Goal: Task Accomplishment & Management: Manage account settings

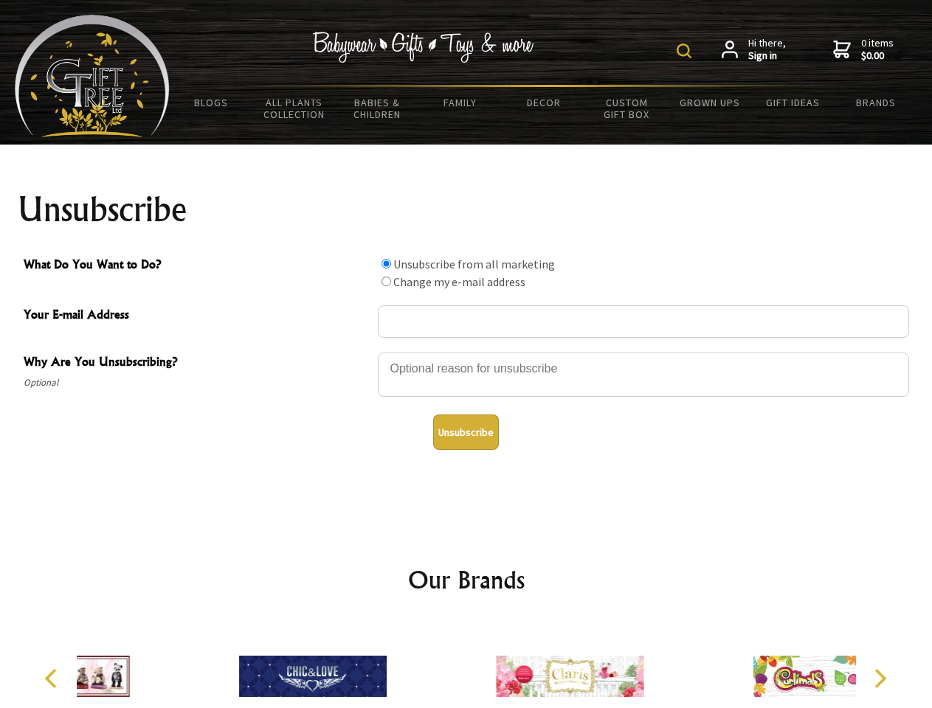
click at [686, 51] on img at bounding box center [683, 51] width 15 height 15
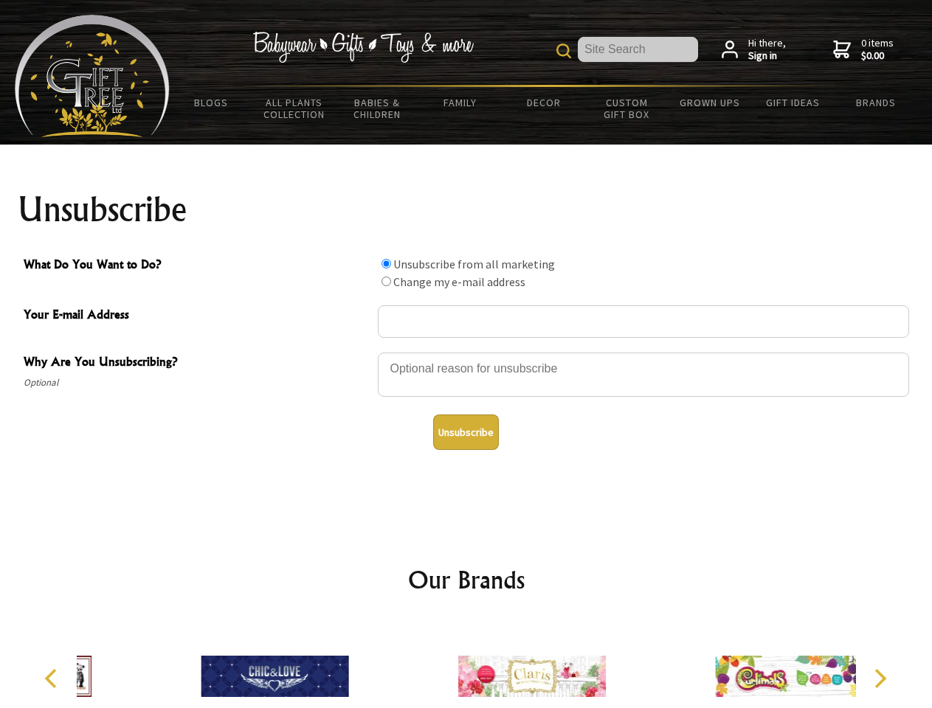
click at [466, 352] on div at bounding box center [643, 377] width 531 height 52
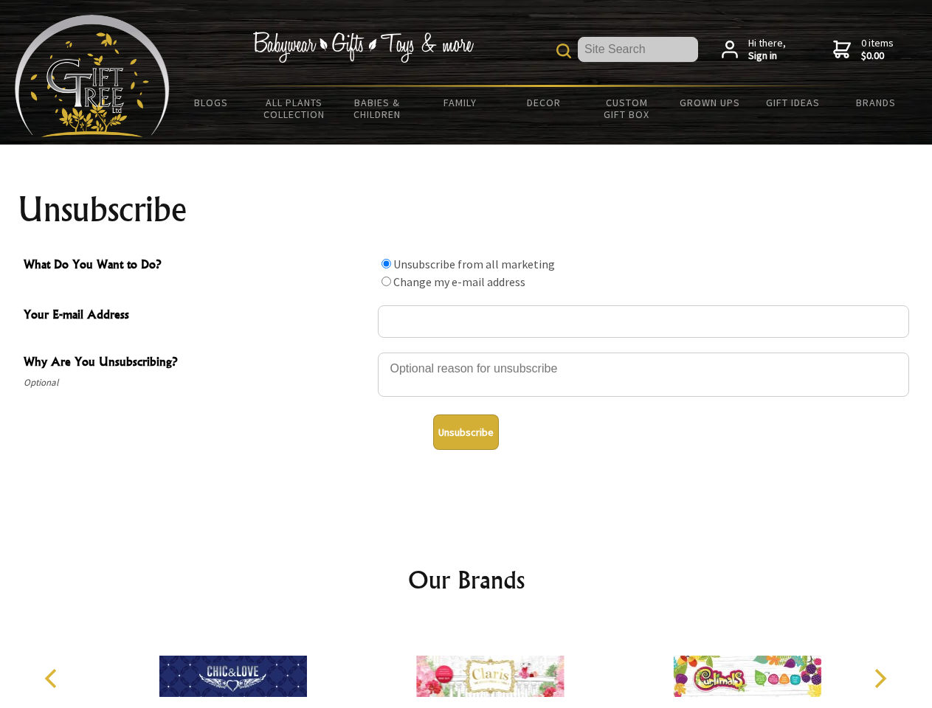
click at [386, 263] on input "What Do You Want to Do?" at bounding box center [386, 264] width 10 height 10
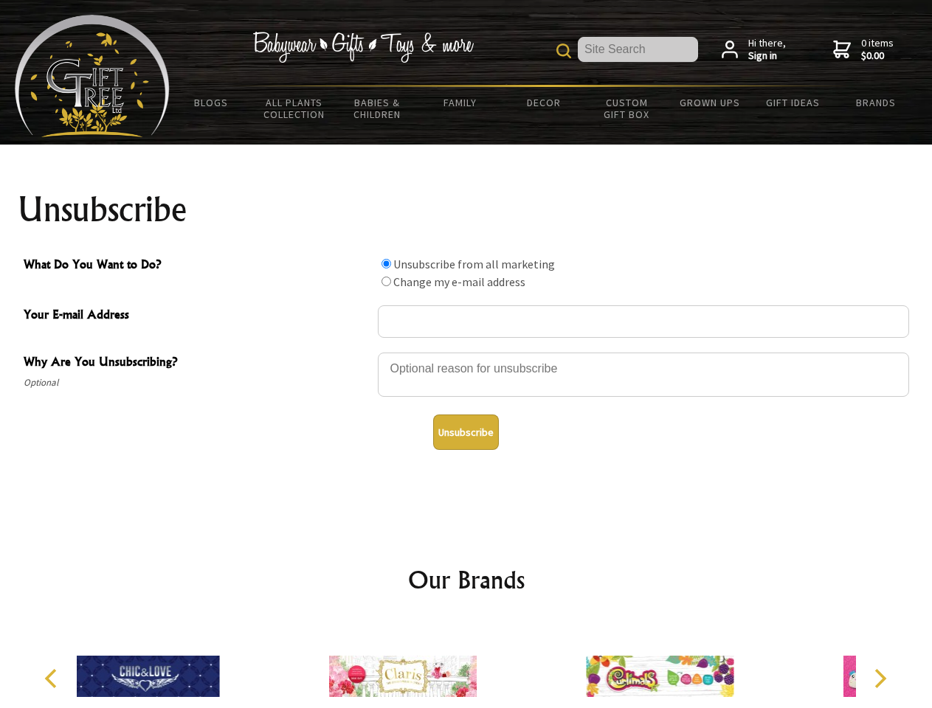
click at [386, 281] on input "What Do You Want to Do?" at bounding box center [386, 282] width 10 height 10
radio input "true"
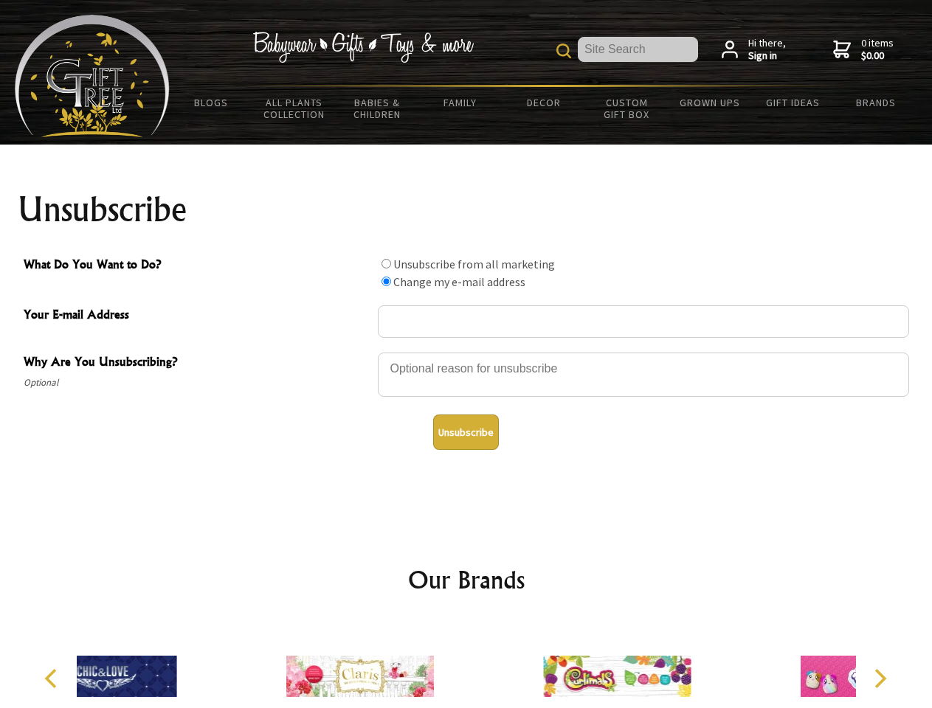
click at [465, 432] on button "Unsubscribe" at bounding box center [466, 432] width 66 height 35
click at [466, 665] on div at bounding box center [360, 678] width 257 height 115
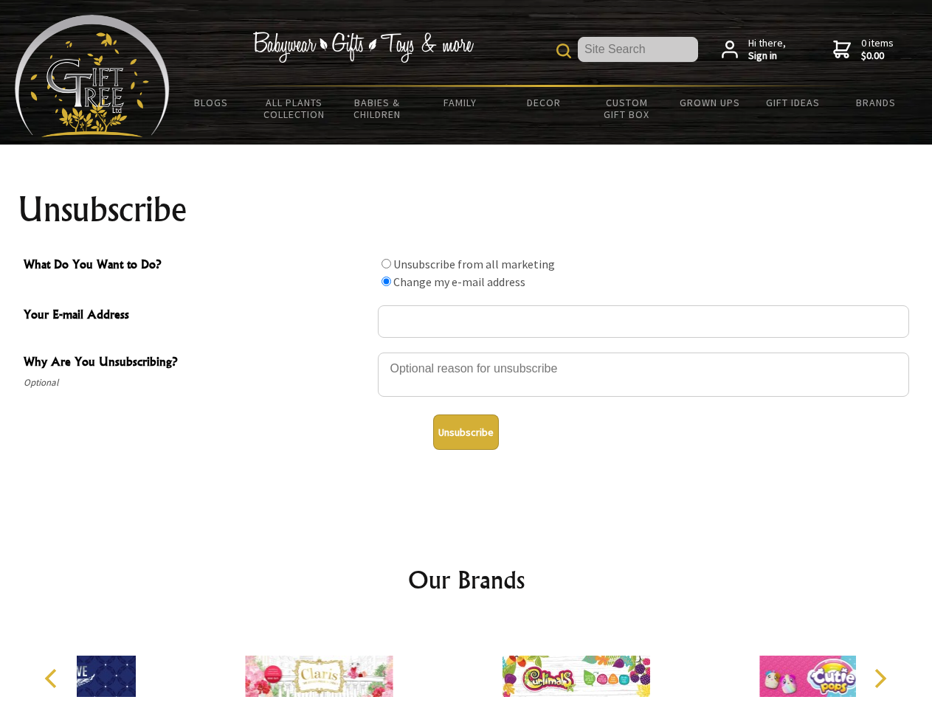
click at [53, 679] on icon "Previous" at bounding box center [52, 678] width 19 height 19
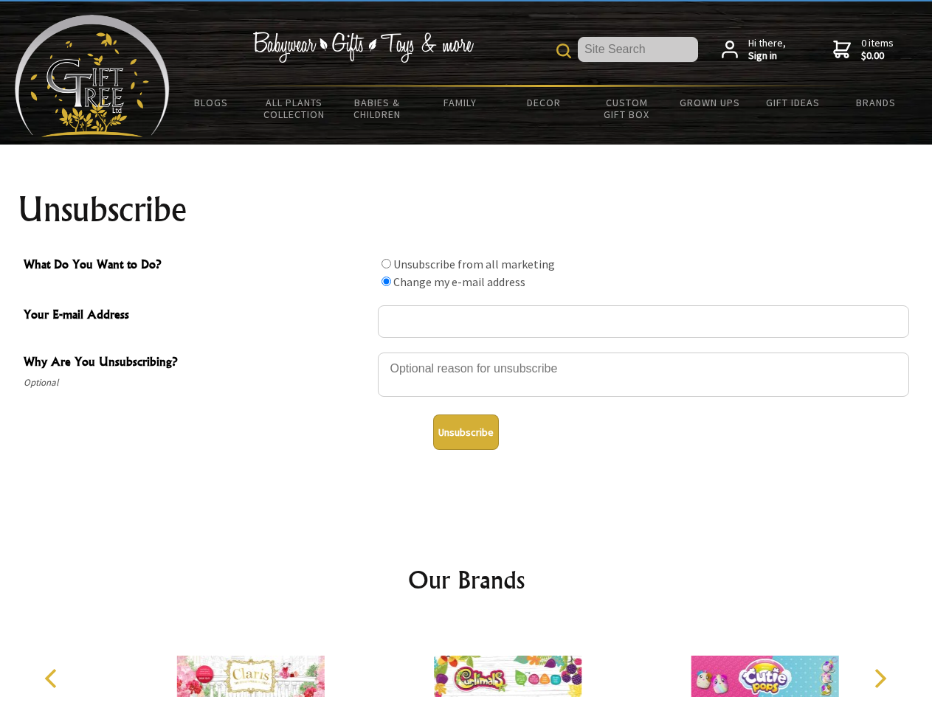
click at [879, 679] on icon "Next" at bounding box center [878, 678] width 19 height 19
